Goal: Book appointment/travel/reservation

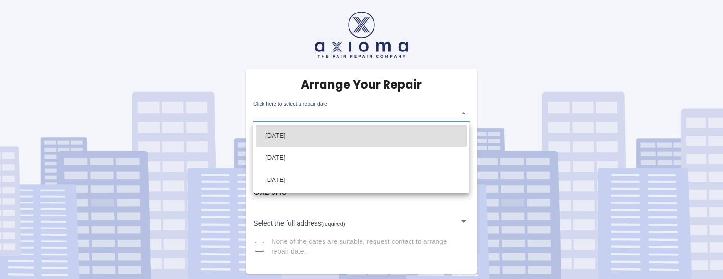
click at [464, 113] on body "Arrange Your Repair Click here to select a repair date ​ Phone Number   * 07766…" at bounding box center [361, 139] width 723 height 279
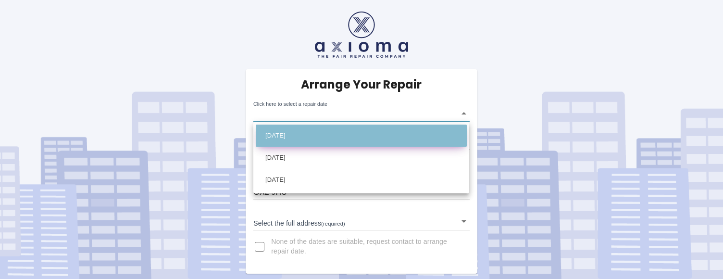
click at [419, 139] on li "[DATE]" at bounding box center [361, 136] width 211 height 22
type input "[DATE]T00:00:00.000Z"
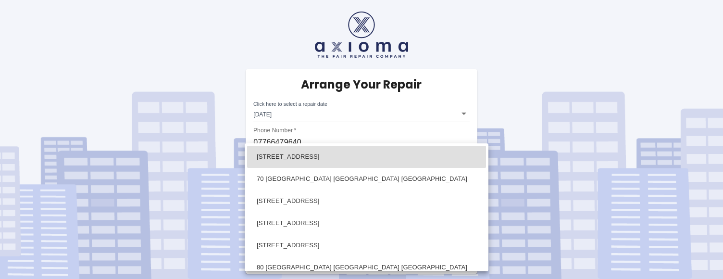
click at [464, 224] on body "Arrange Your Repair Click here to select a repair date [DATE] [DATE]T00:00:00.0…" at bounding box center [361, 139] width 723 height 279
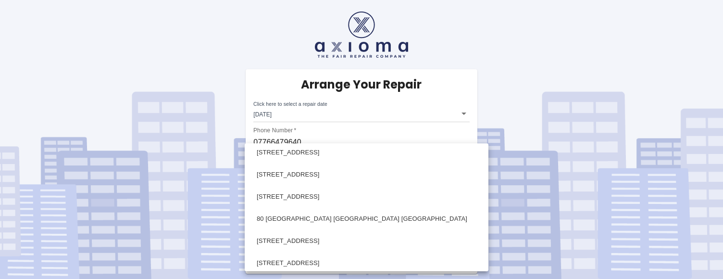
scroll to position [98, 0]
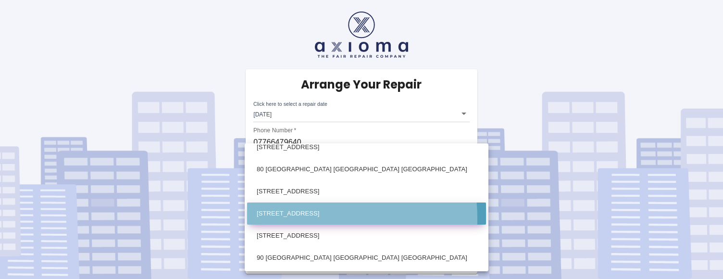
click at [302, 218] on li "[STREET_ADDRESS]" at bounding box center [366, 213] width 239 height 22
type input "[STREET_ADDRESS]"
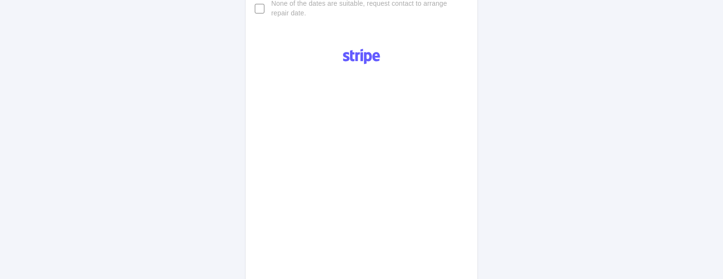
scroll to position [266, 0]
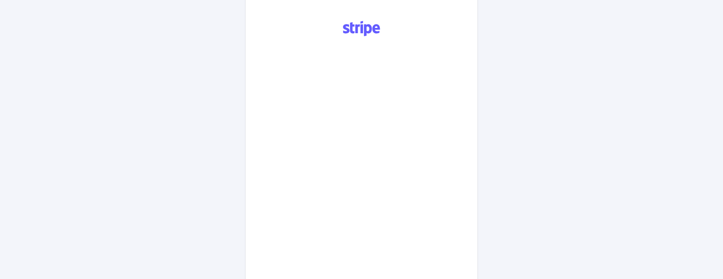
click at [507, 156] on div "Arrange Your Repair Click here to select a repair date [DATE] [DATE]T00:00:00.0…" at bounding box center [362, 105] width 738 height 743
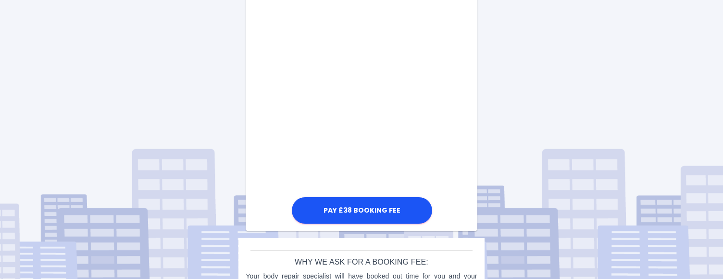
scroll to position [581, 0]
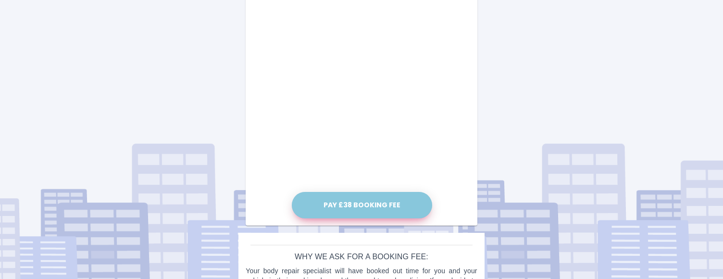
click at [366, 205] on button "Pay £38 Booking Fee" at bounding box center [362, 205] width 140 height 26
